Goal: Navigation & Orientation: Find specific page/section

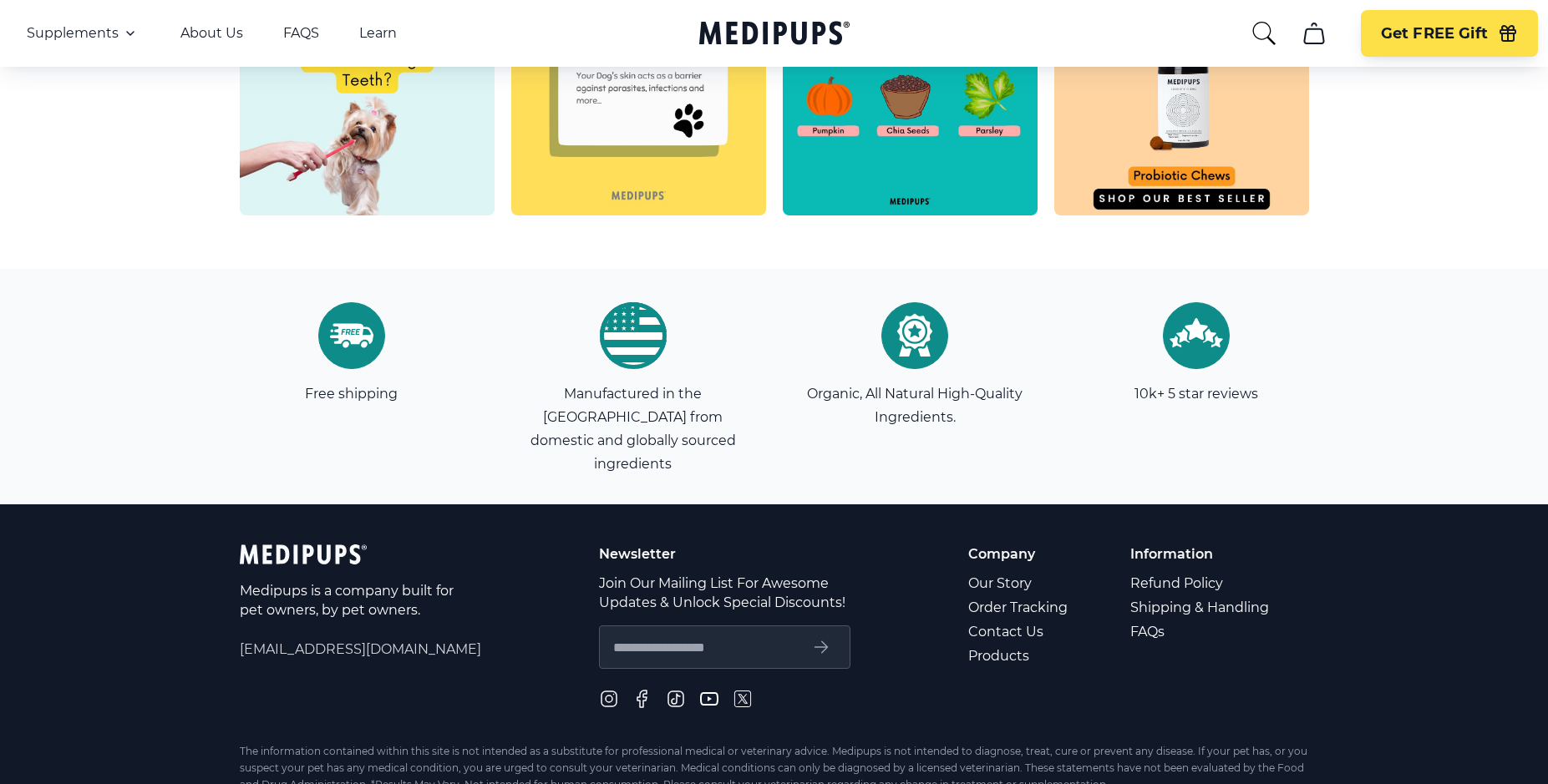
scroll to position [4732, 0]
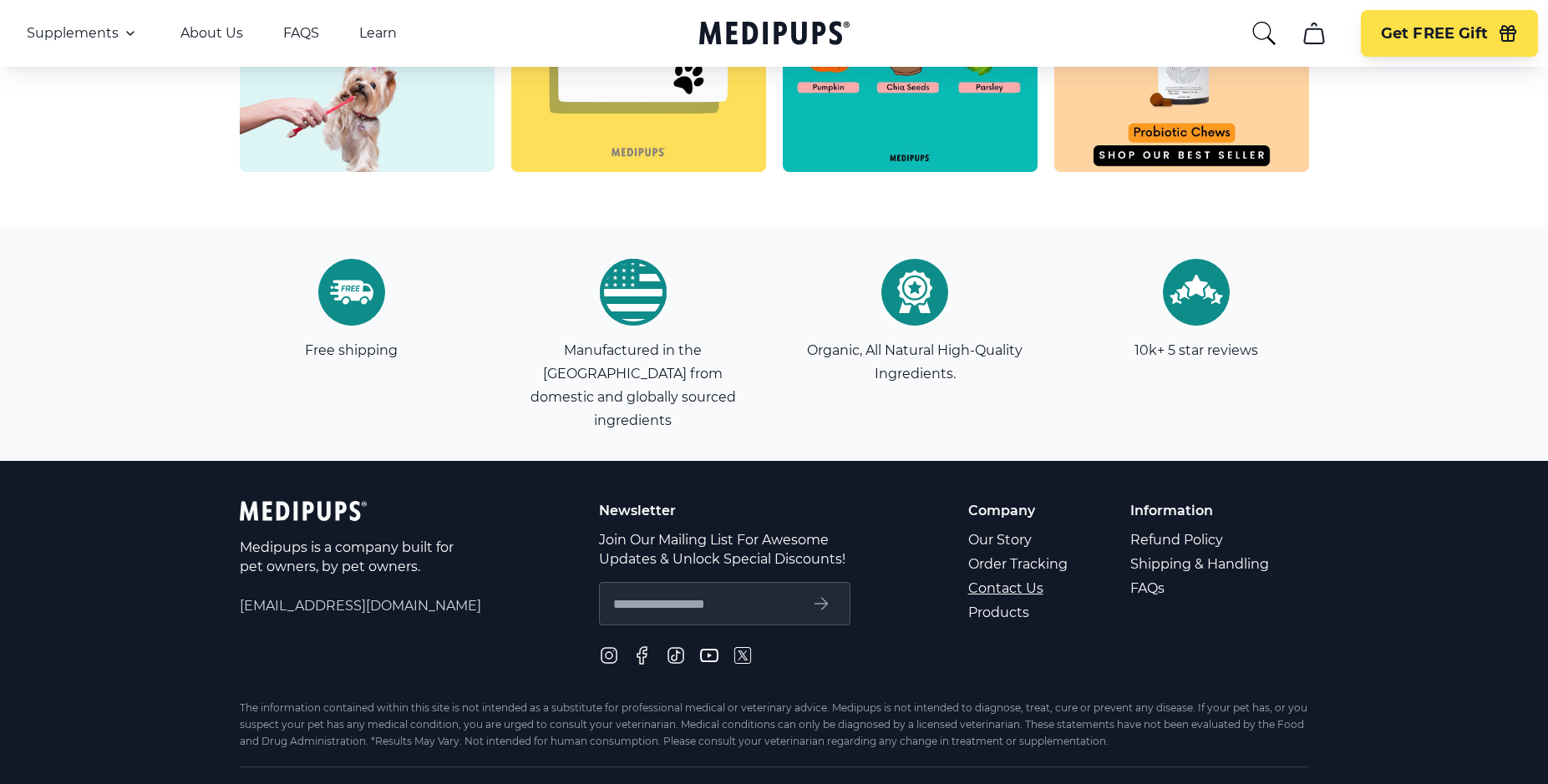
click at [1006, 576] on link "Contact Us" at bounding box center [1019, 588] width 102 height 24
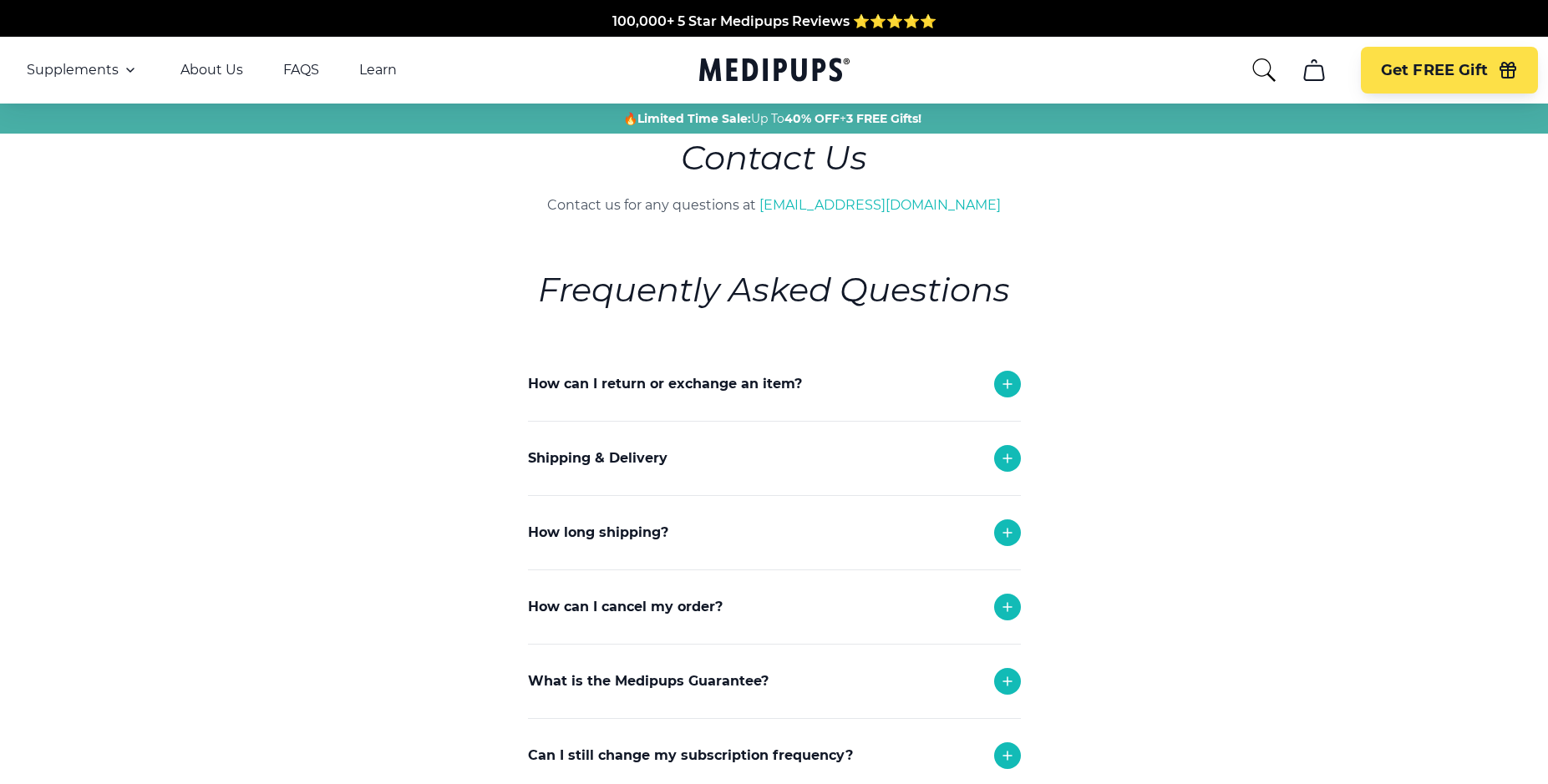
click at [1009, 601] on icon at bounding box center [1008, 607] width 20 height 20
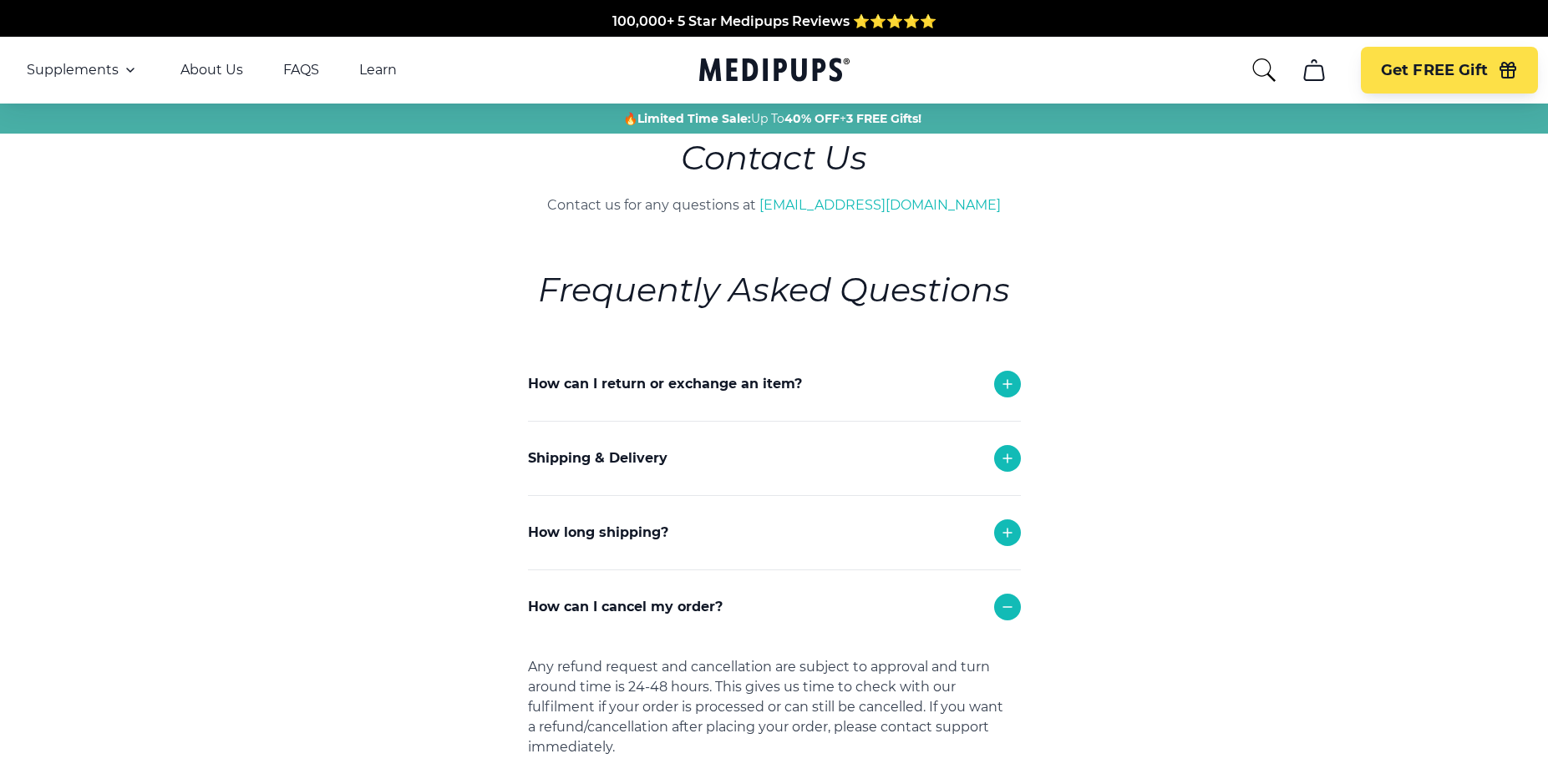
click at [1265, 66] on icon "search" at bounding box center [1263, 69] width 26 height 26
click at [1311, 63] on icon "cart" at bounding box center [1314, 69] width 20 height 20
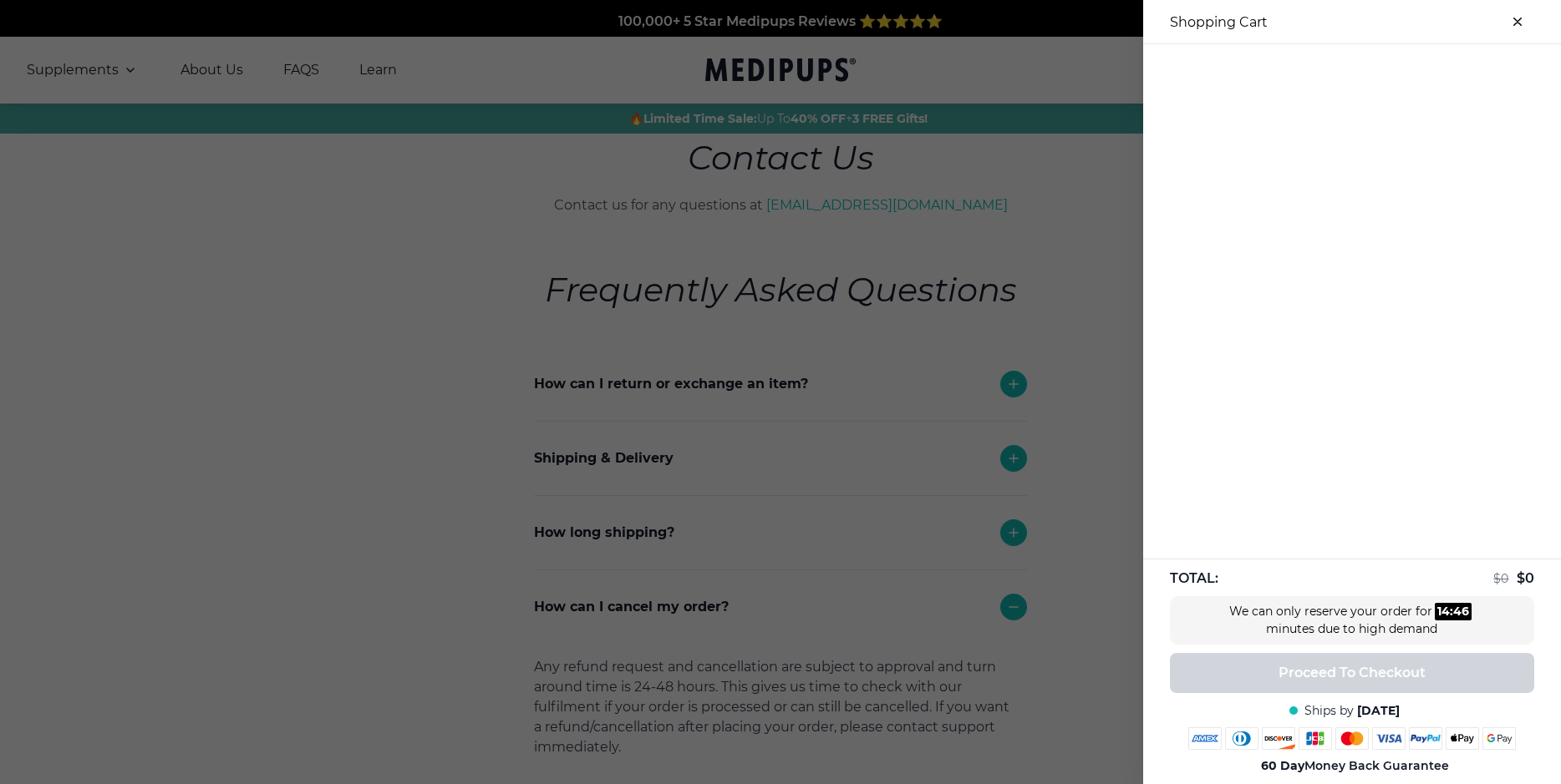
click at [916, 54] on div at bounding box center [780, 392] width 1561 height 784
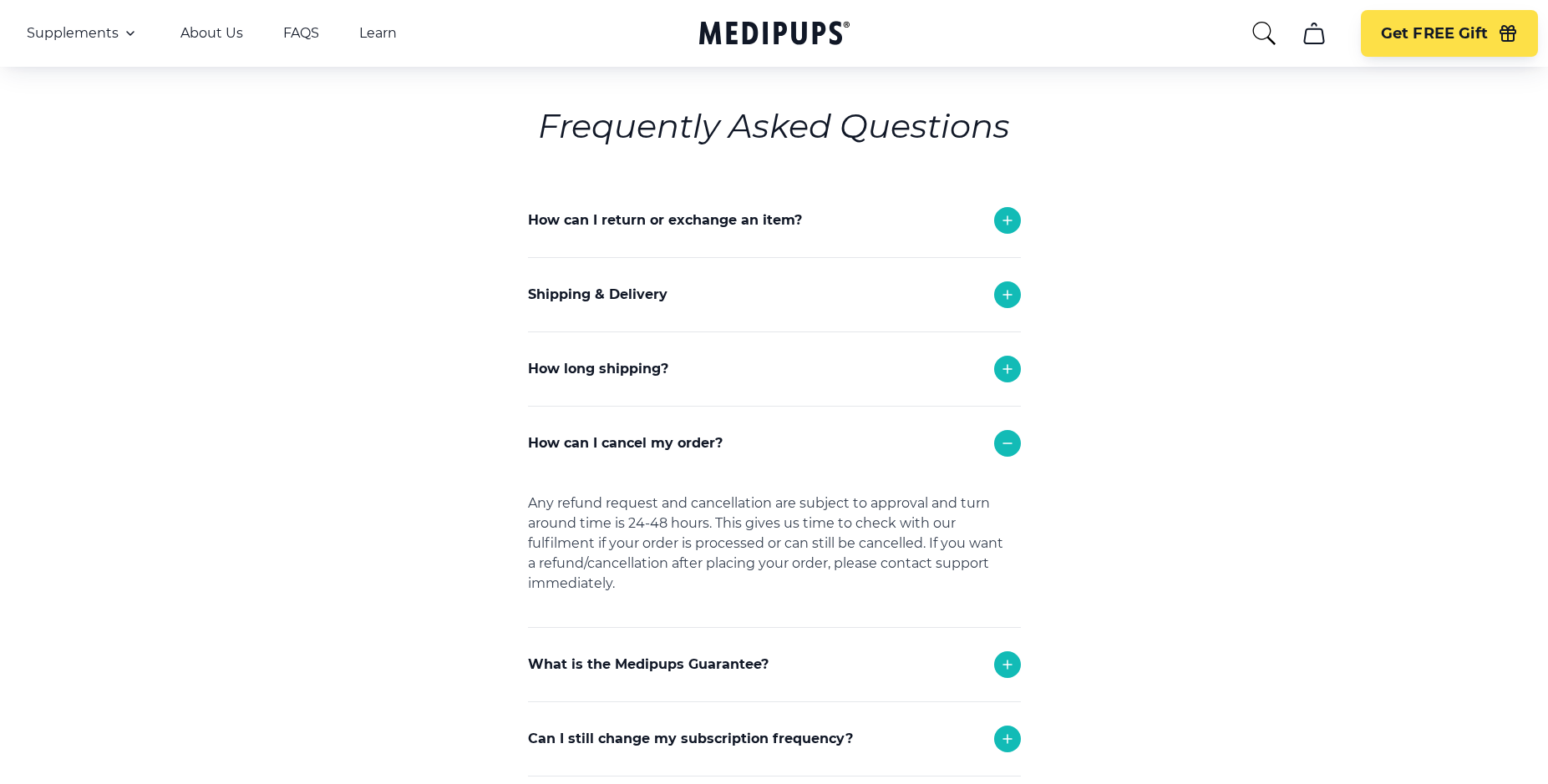
scroll to position [167, 0]
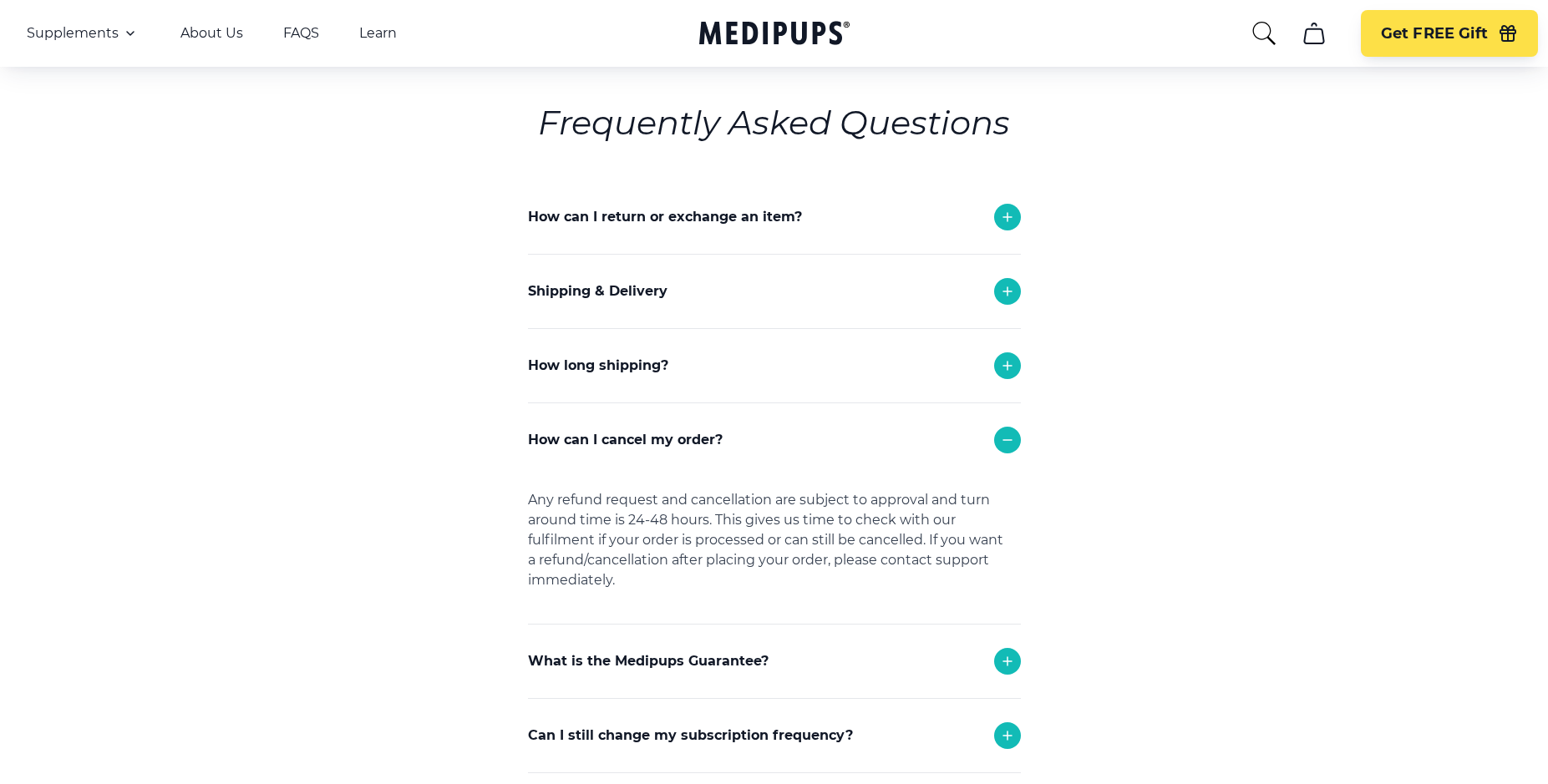
click at [1003, 736] on icon at bounding box center [1008, 735] width 20 height 20
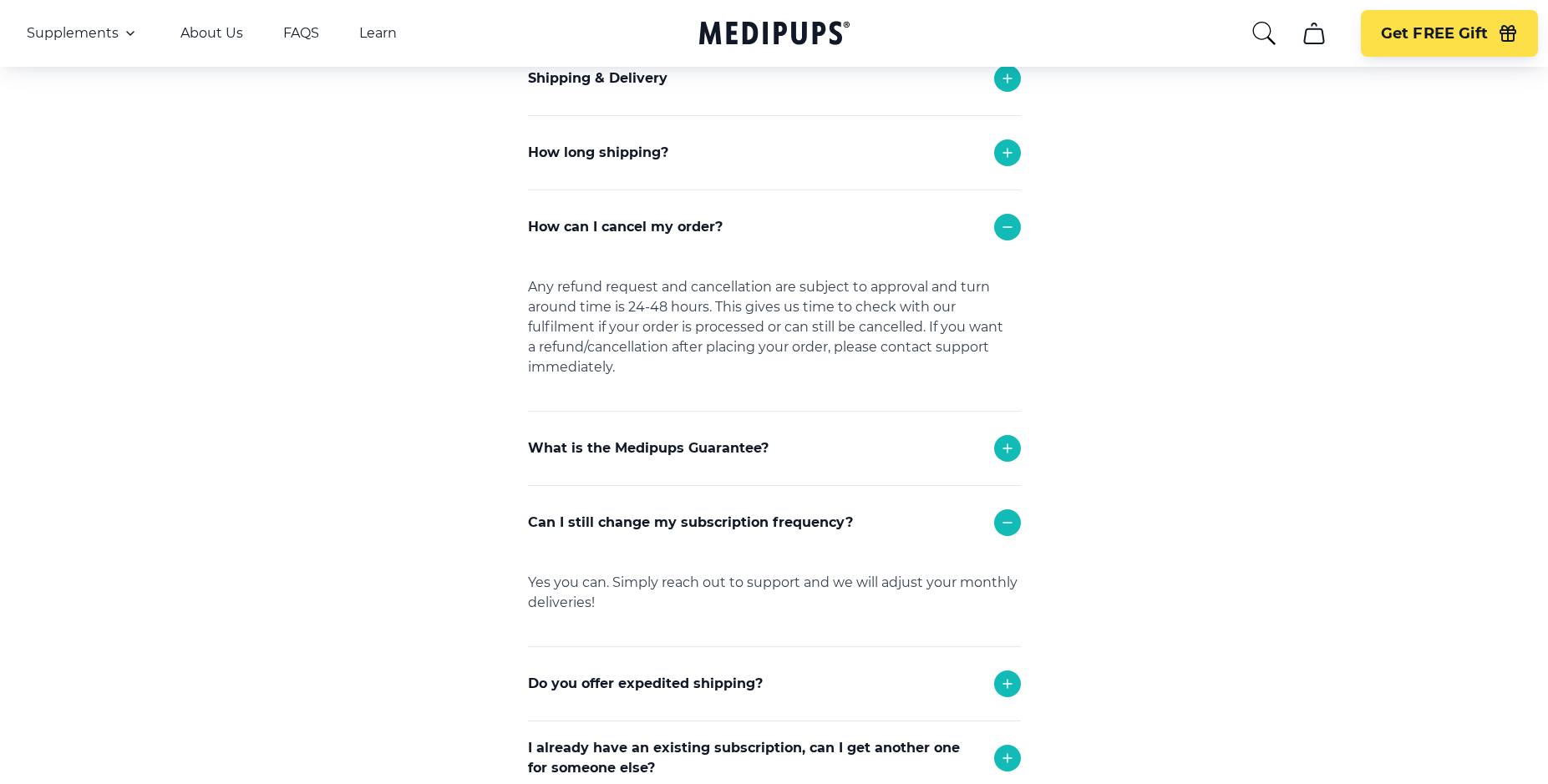
scroll to position [385, 0]
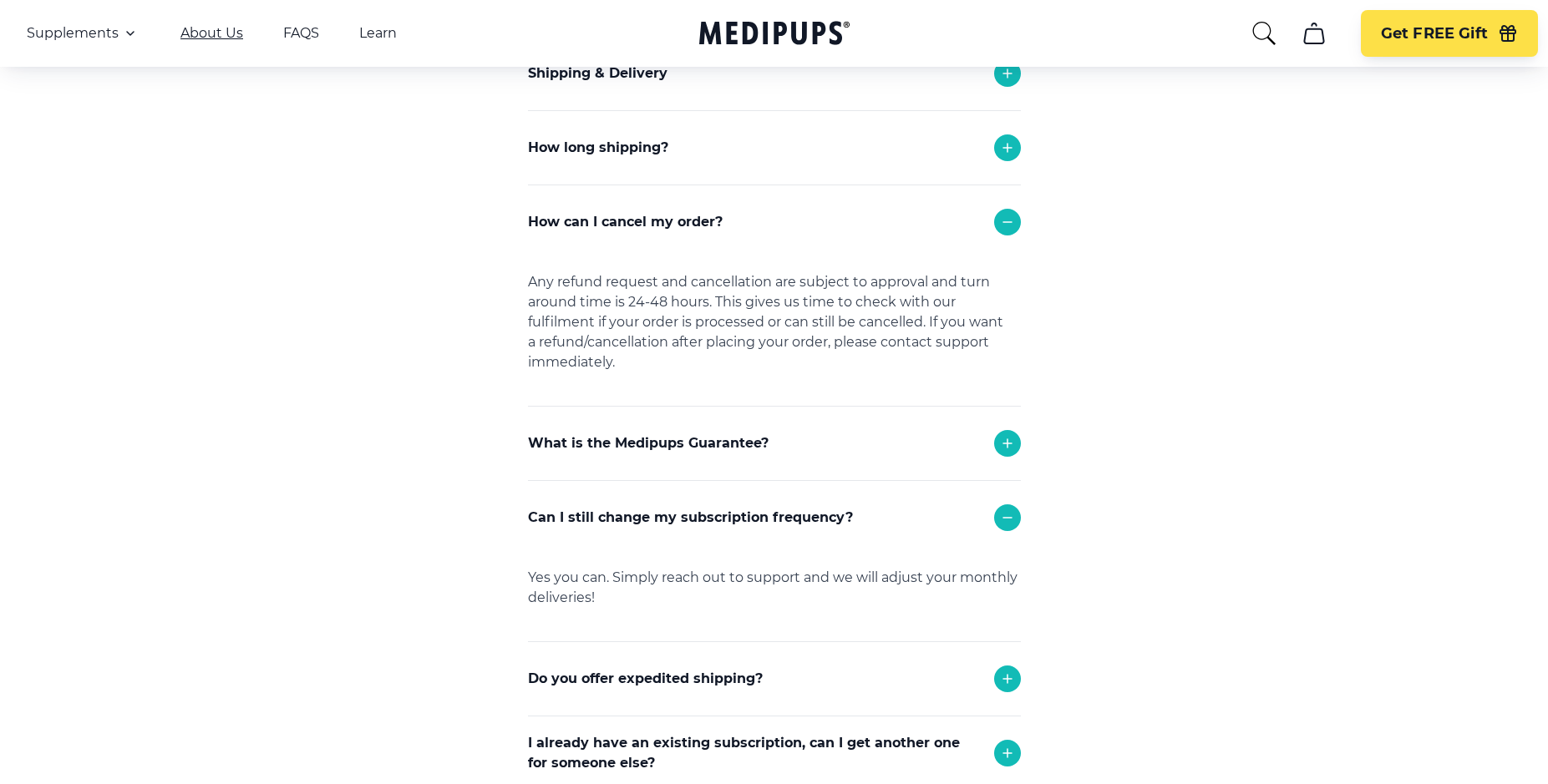
click at [215, 31] on link "About Us" at bounding box center [211, 33] width 63 height 17
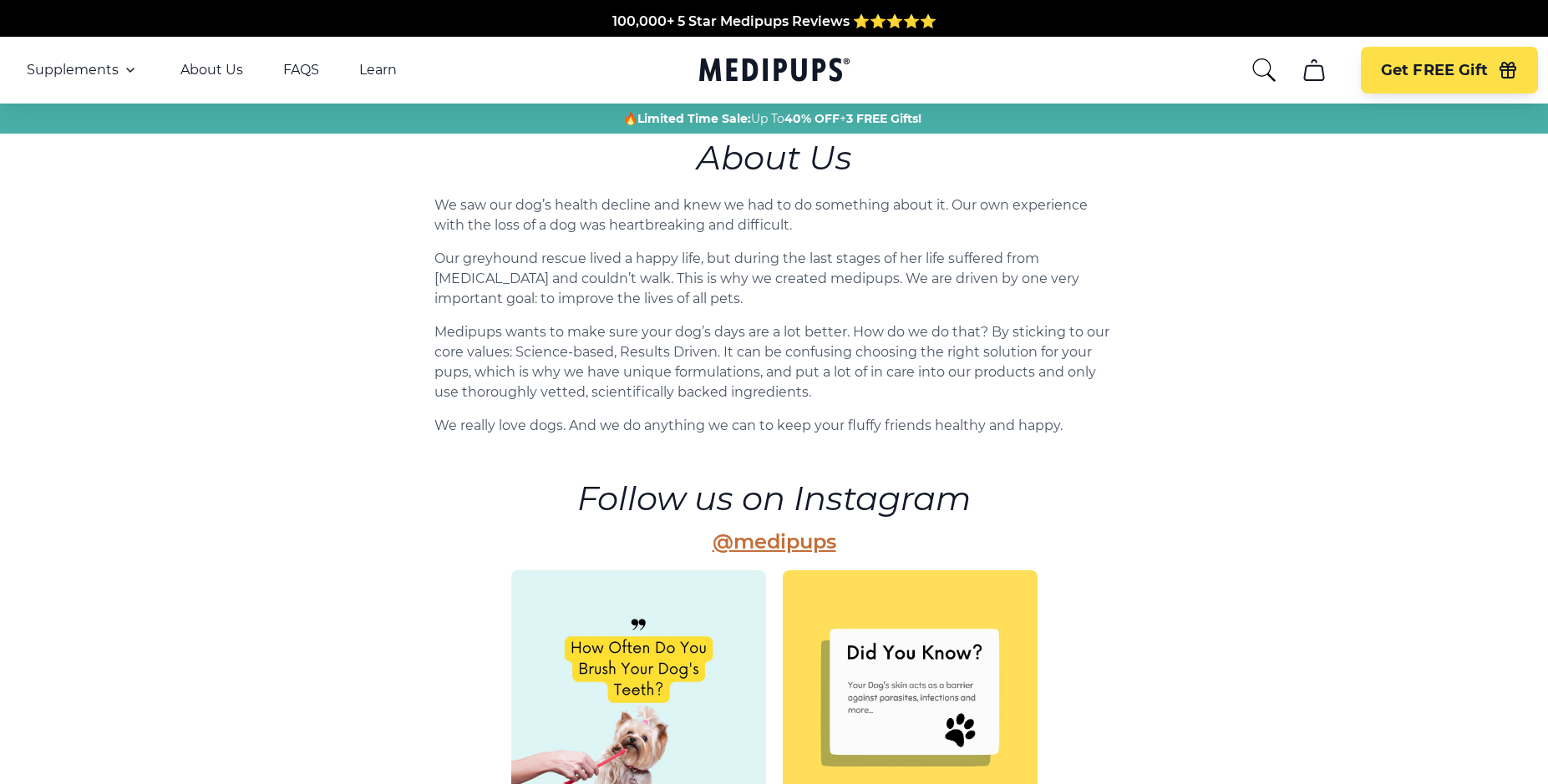
click at [397, 74] on div "Supplements Supplements Probiotics & Gut Health Tasty, science-backed soft chew…" at bounding box center [231, 69] width 410 height 20
click at [371, 74] on link "Learn" at bounding box center [378, 69] width 37 height 17
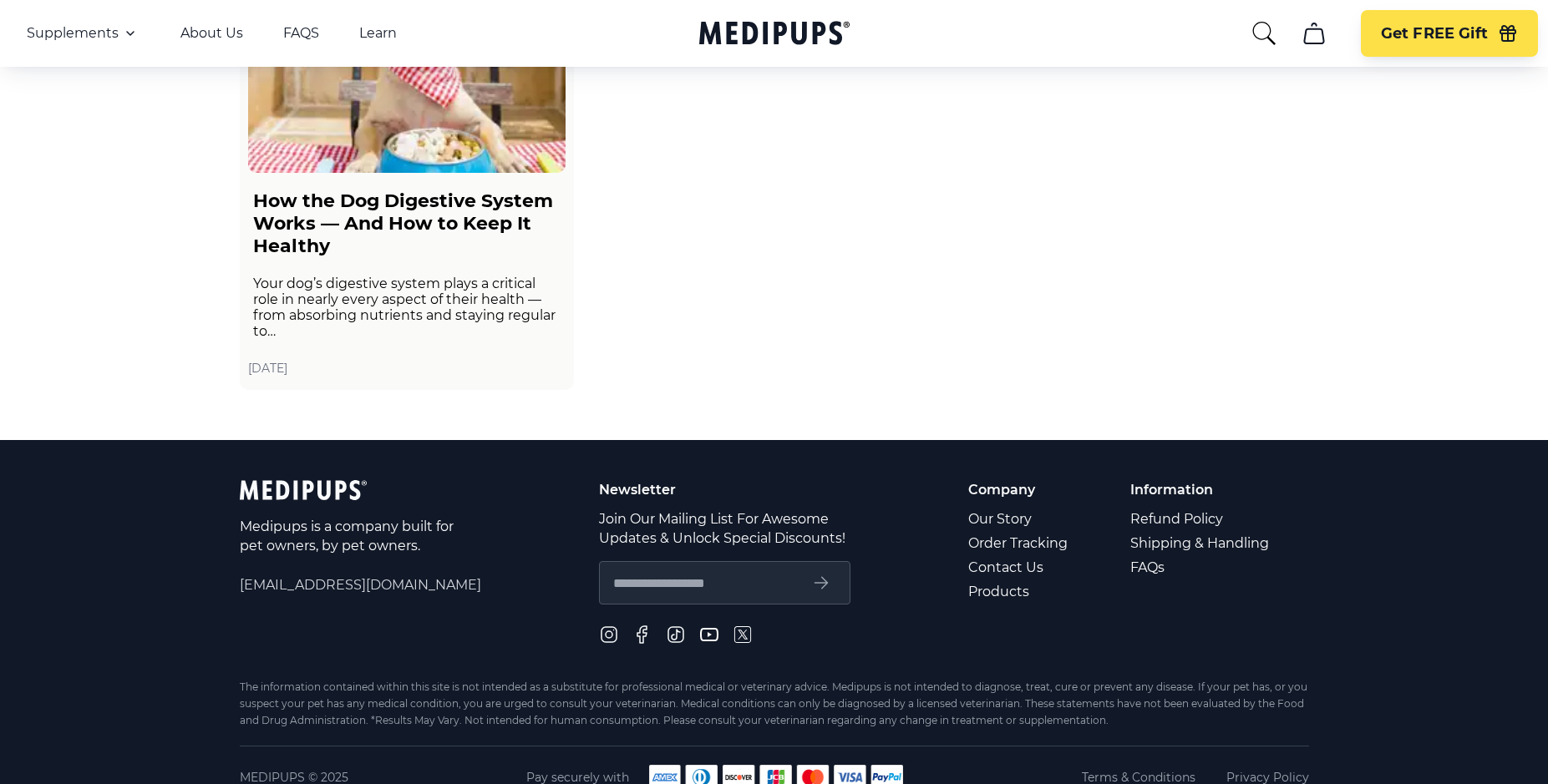
scroll to position [2809, 0]
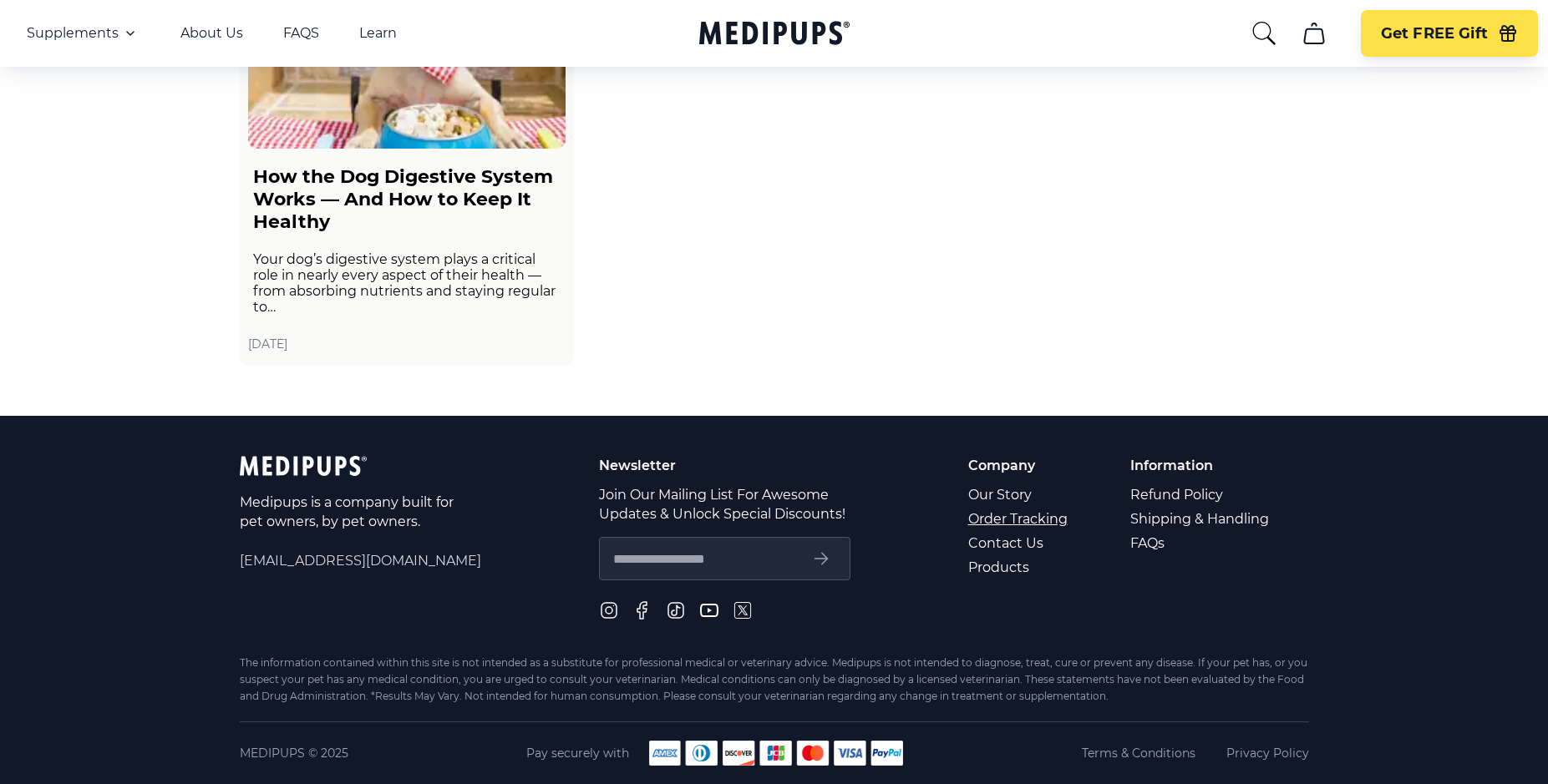
click at [1027, 521] on link "Order Tracking" at bounding box center [1019, 519] width 102 height 24
